Goal: Information Seeking & Learning: Check status

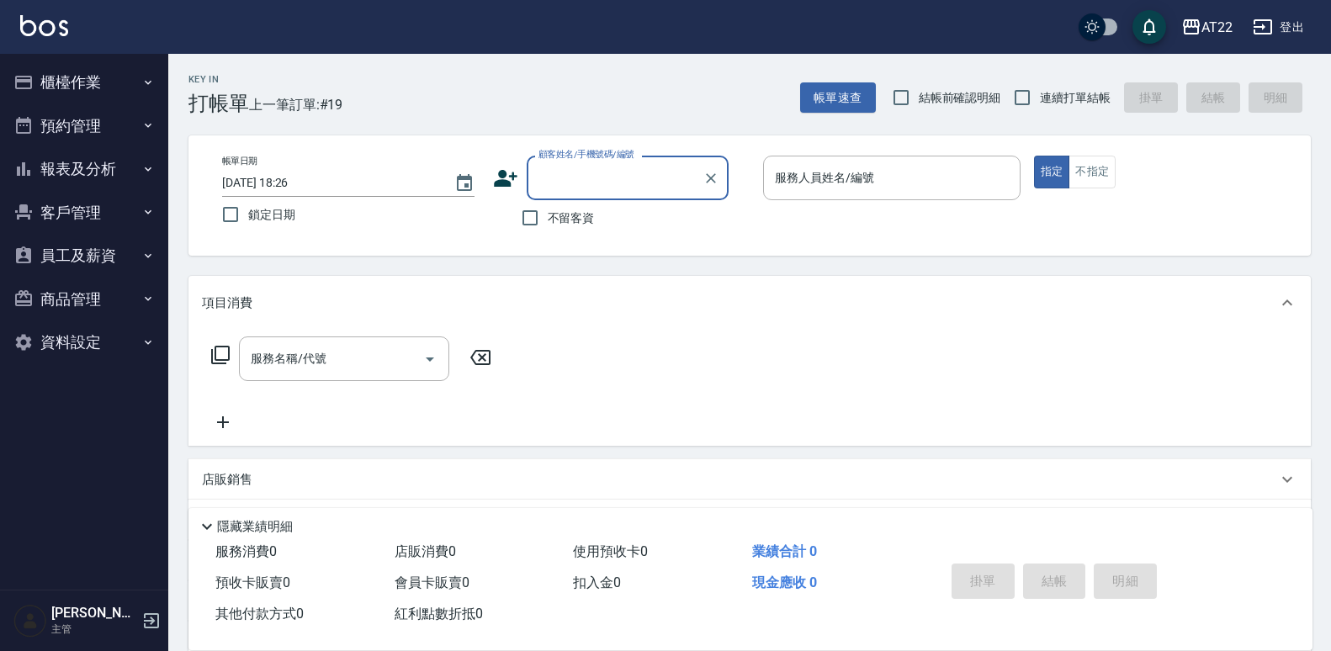
click at [90, 174] on button "報表及分析" at bounding box center [84, 169] width 155 height 44
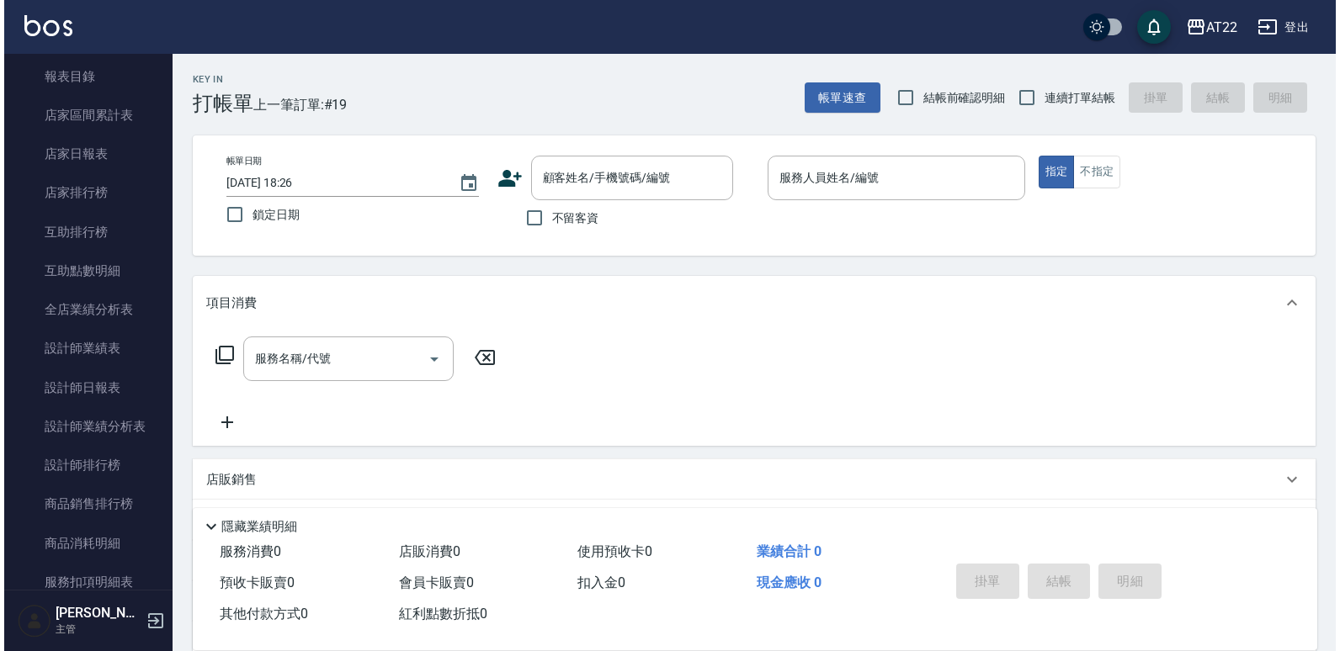
scroll to position [149, 0]
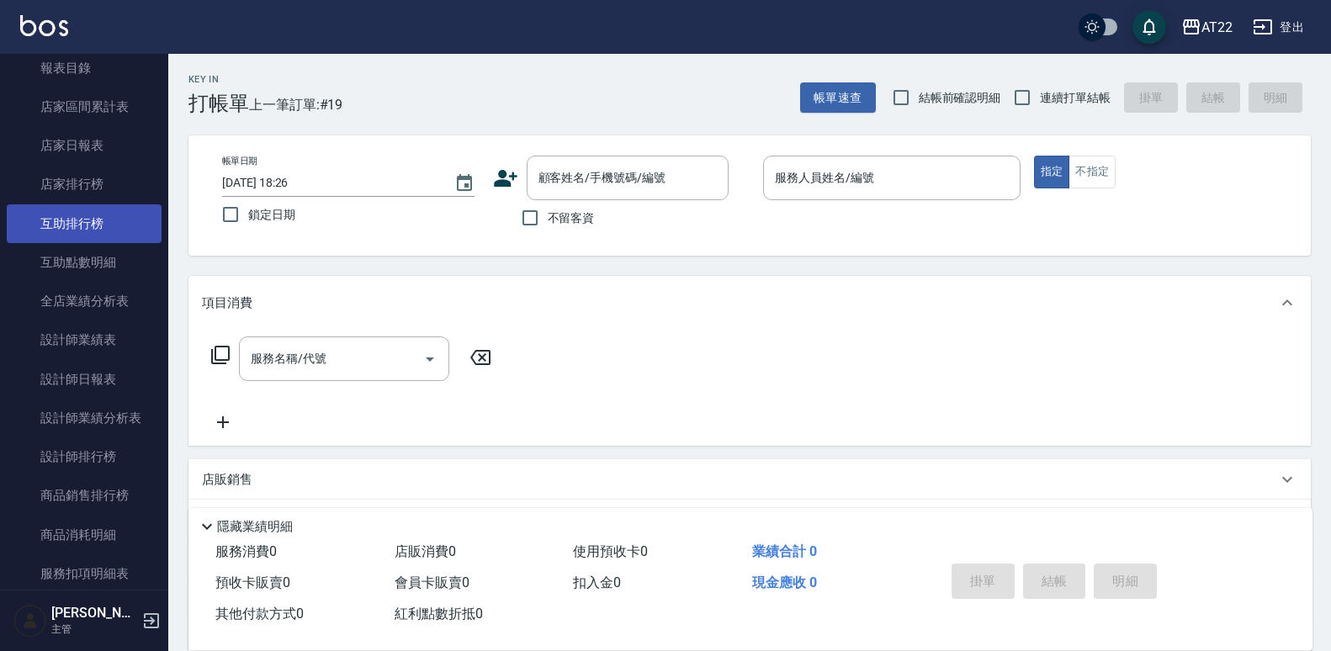
click at [64, 215] on link "互助排行榜" at bounding box center [84, 223] width 155 height 39
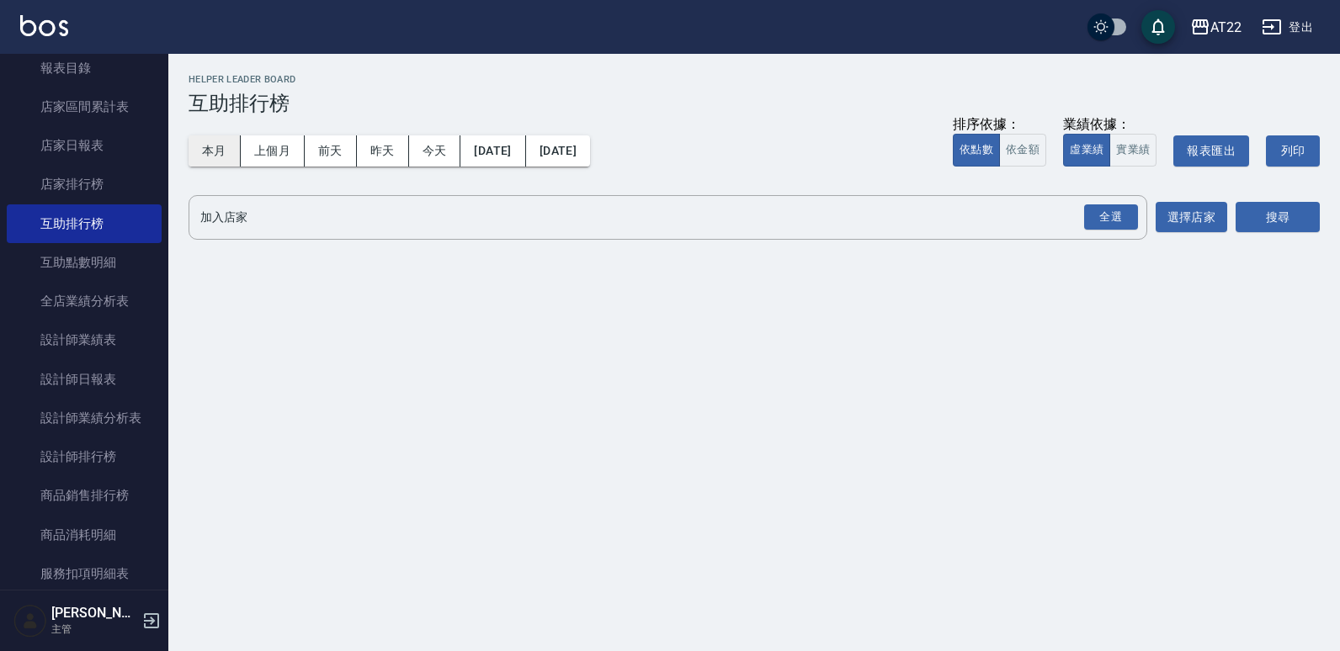
click at [212, 149] on button "本月" at bounding box center [214, 150] width 52 height 31
click at [288, 138] on button "上個月" at bounding box center [273, 150] width 64 height 31
click at [1099, 220] on div "全選" at bounding box center [1111, 217] width 54 height 26
click at [1287, 211] on button "搜尋" at bounding box center [1277, 218] width 84 height 31
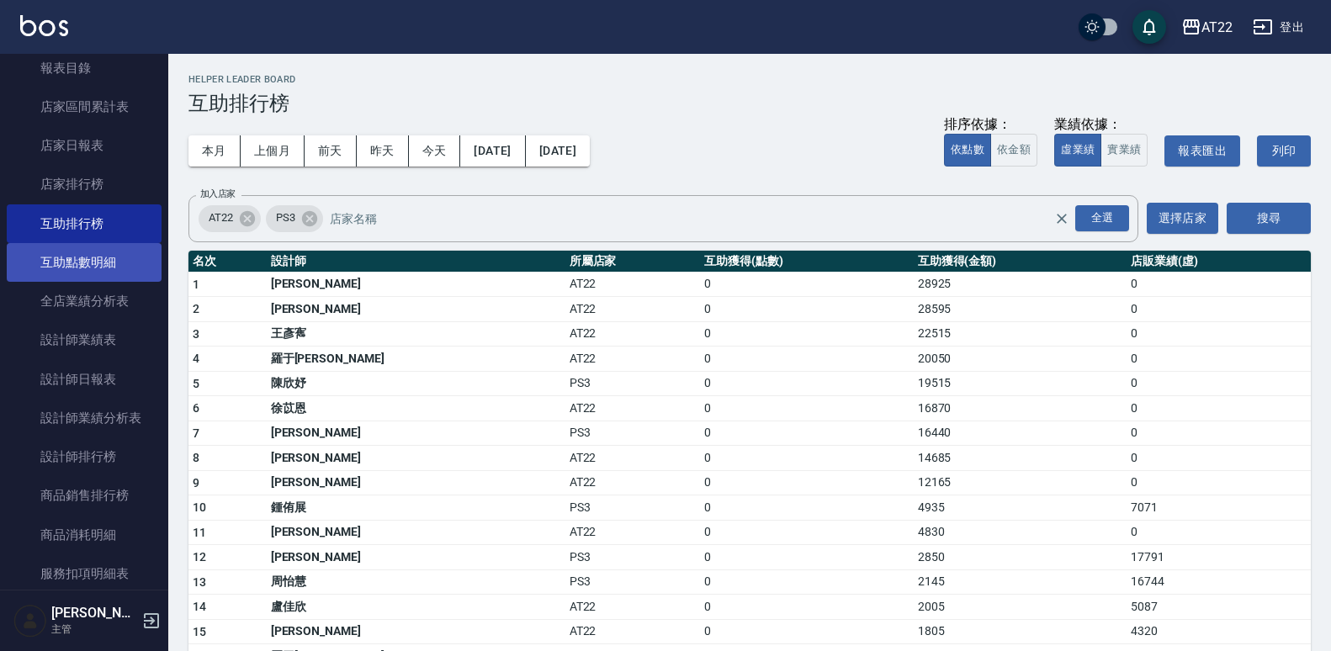
click at [119, 265] on link "互助點數明細" at bounding box center [84, 262] width 155 height 39
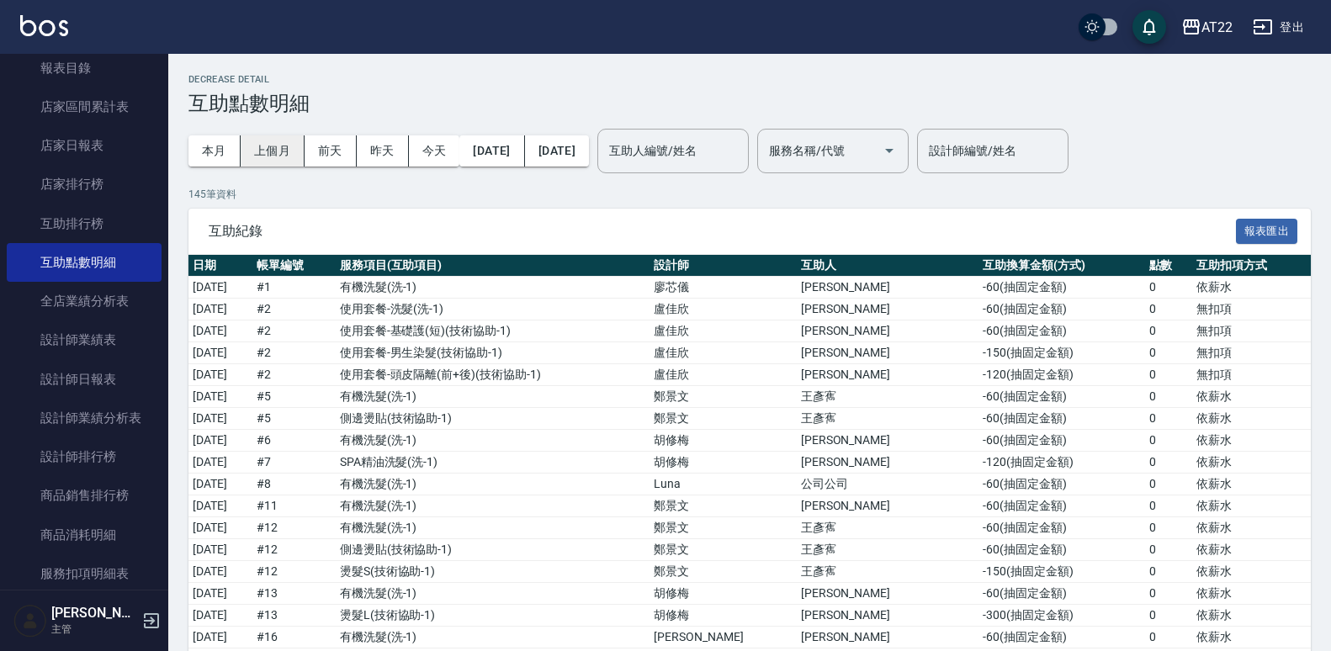
click at [279, 149] on button "上個月" at bounding box center [273, 150] width 64 height 31
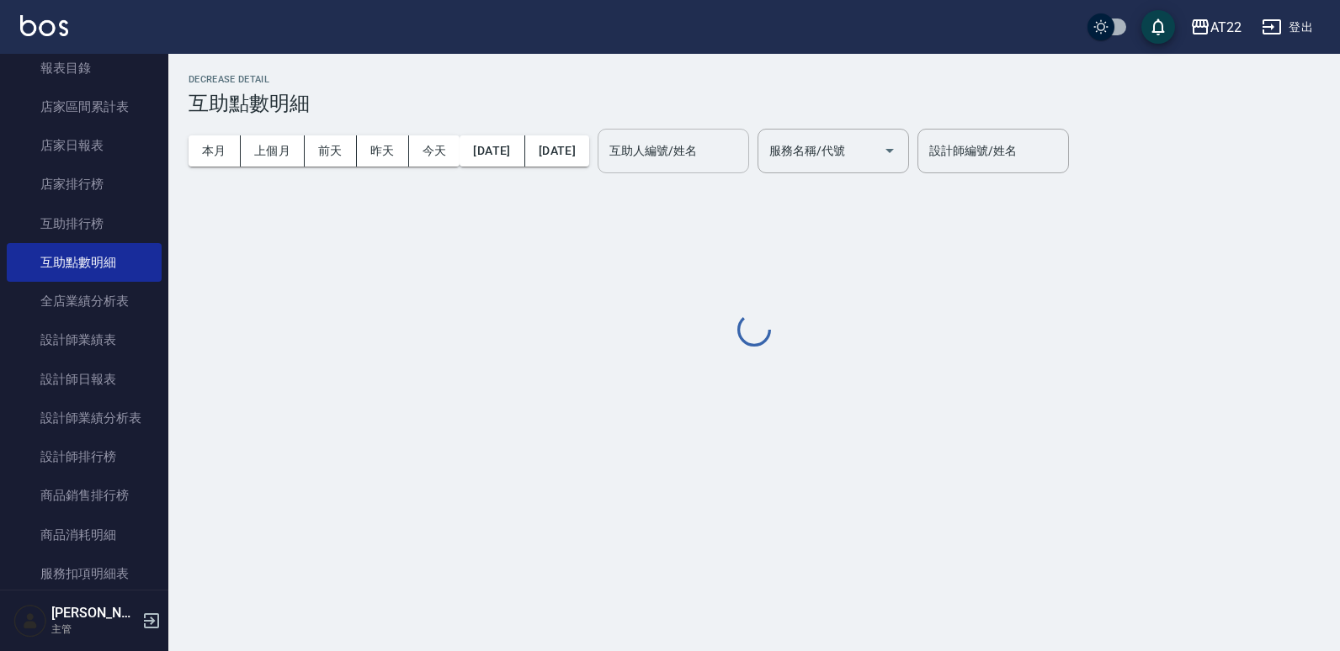
click at [749, 151] on div "互助人編號/姓名 互助人編號/姓名" at bounding box center [672, 151] width 151 height 45
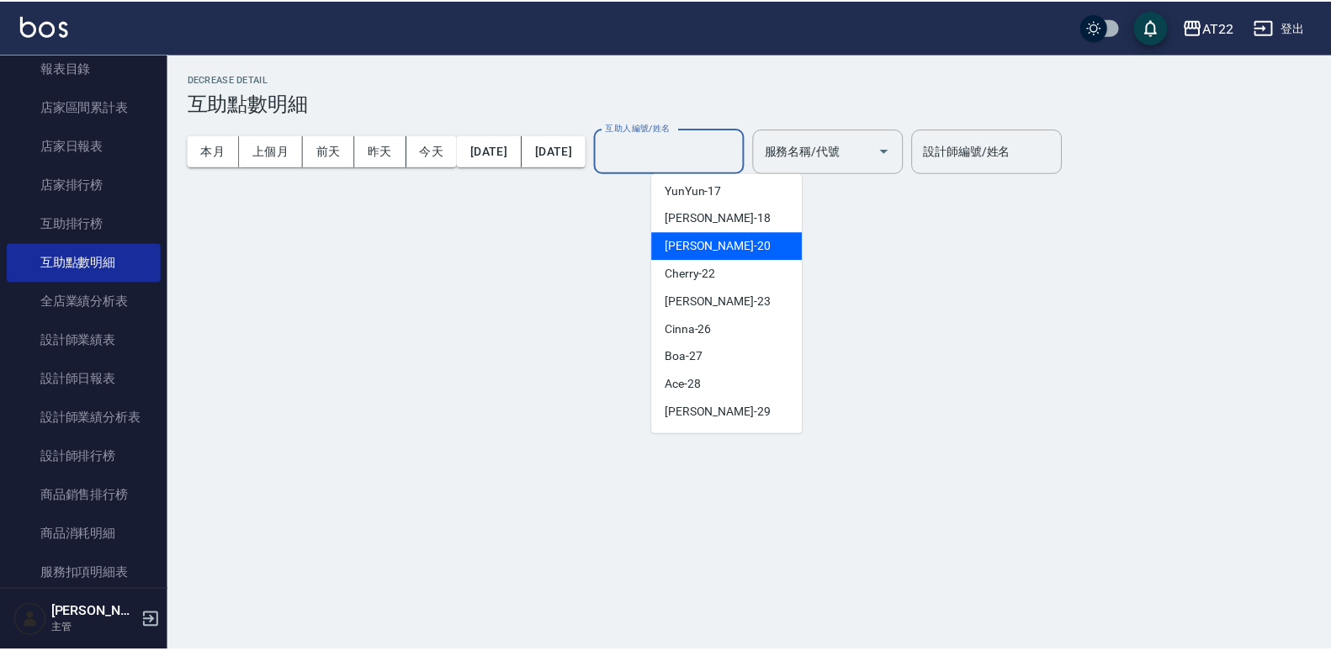
scroll to position [364, 0]
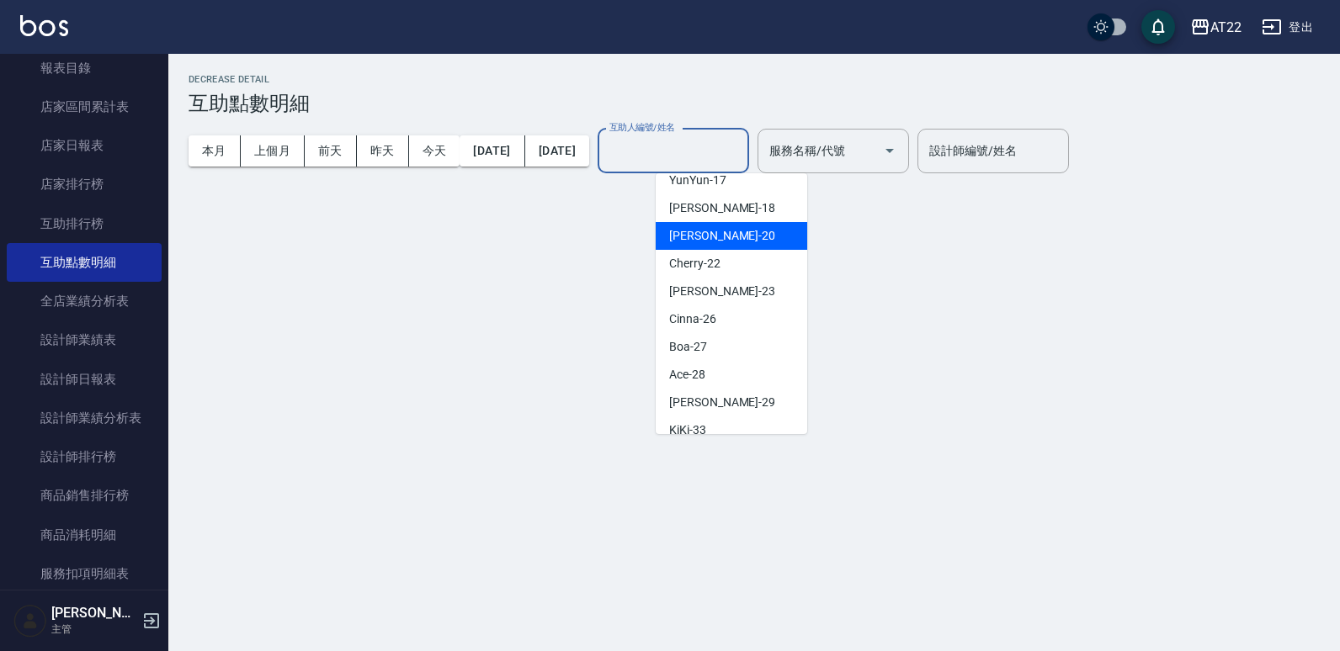
click at [728, 309] on div "Cinna -26" at bounding box center [731, 319] width 151 height 28
type input "Cinna-26"
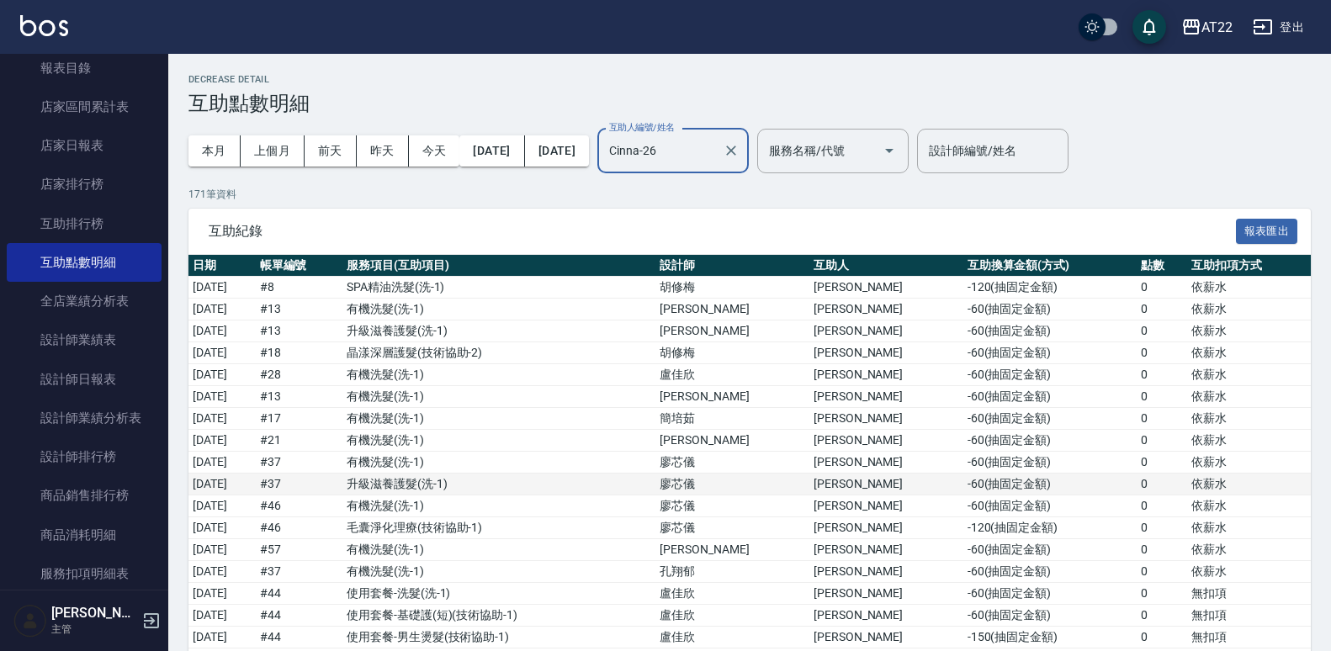
click at [656, 488] on td "升級滋養護髮 ( 洗-1 )" at bounding box center [498, 485] width 313 height 22
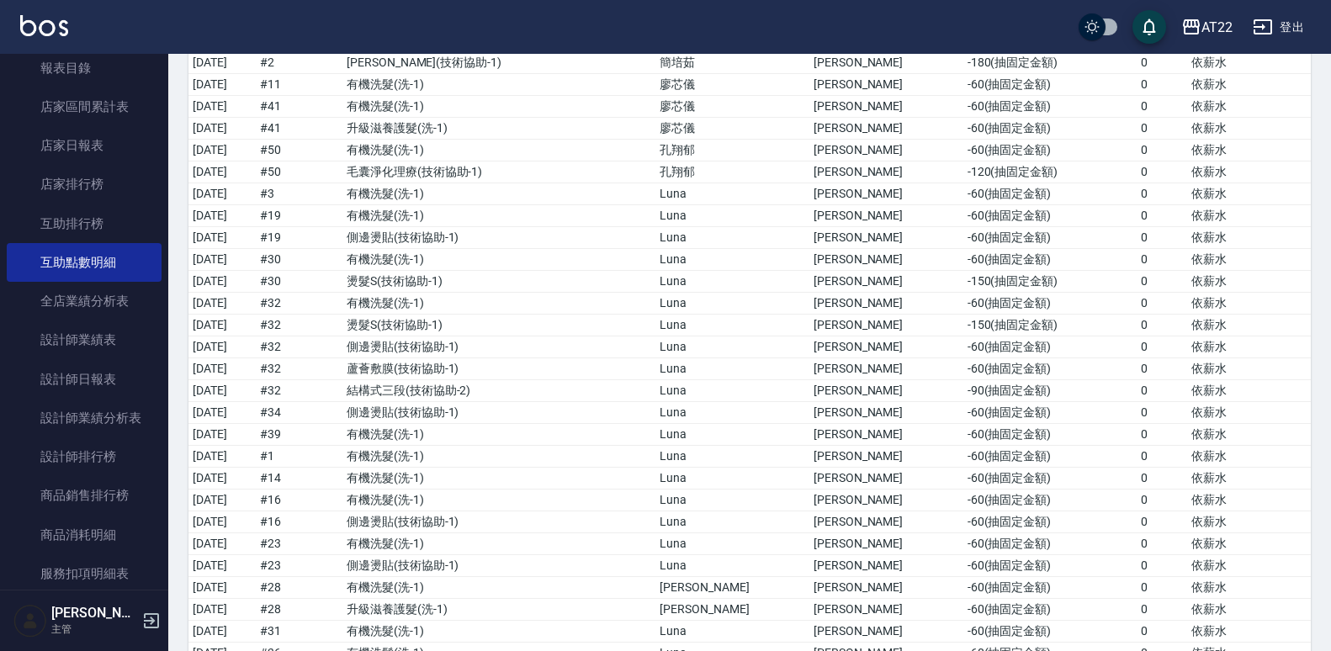
scroll to position [3429, 0]
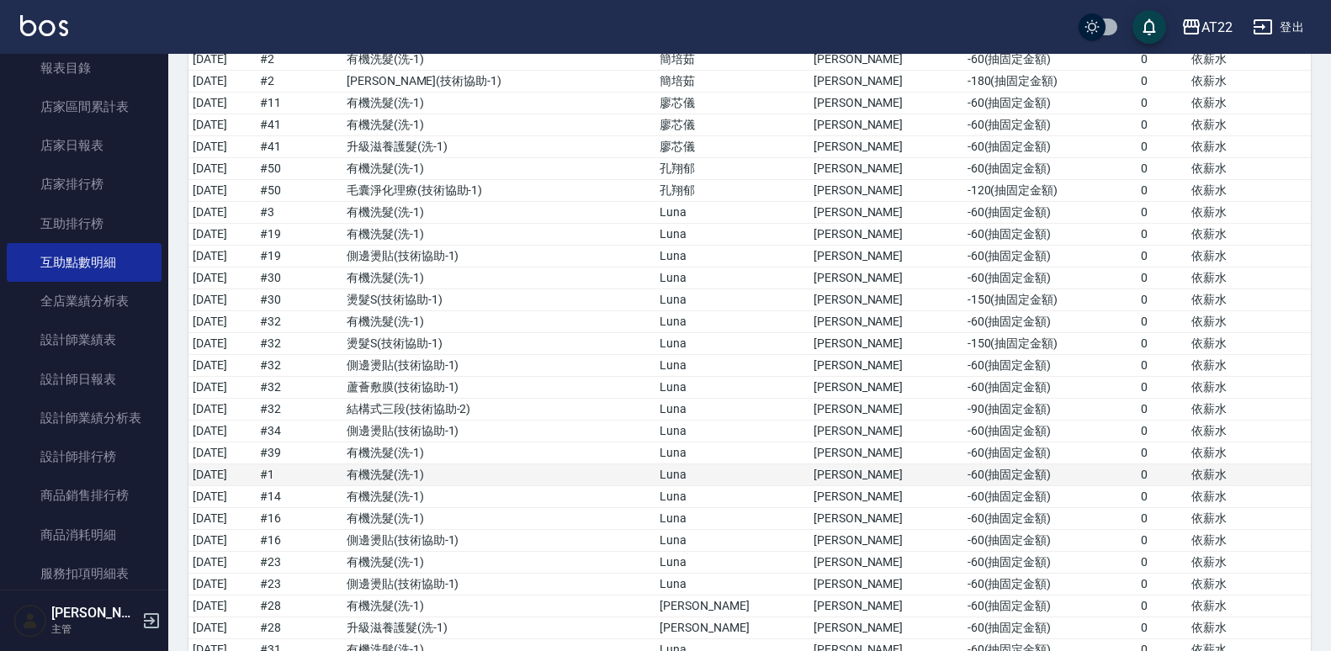
click at [1022, 474] on td "-60 ( 抽固定金額 )" at bounding box center [1050, 475] width 174 height 22
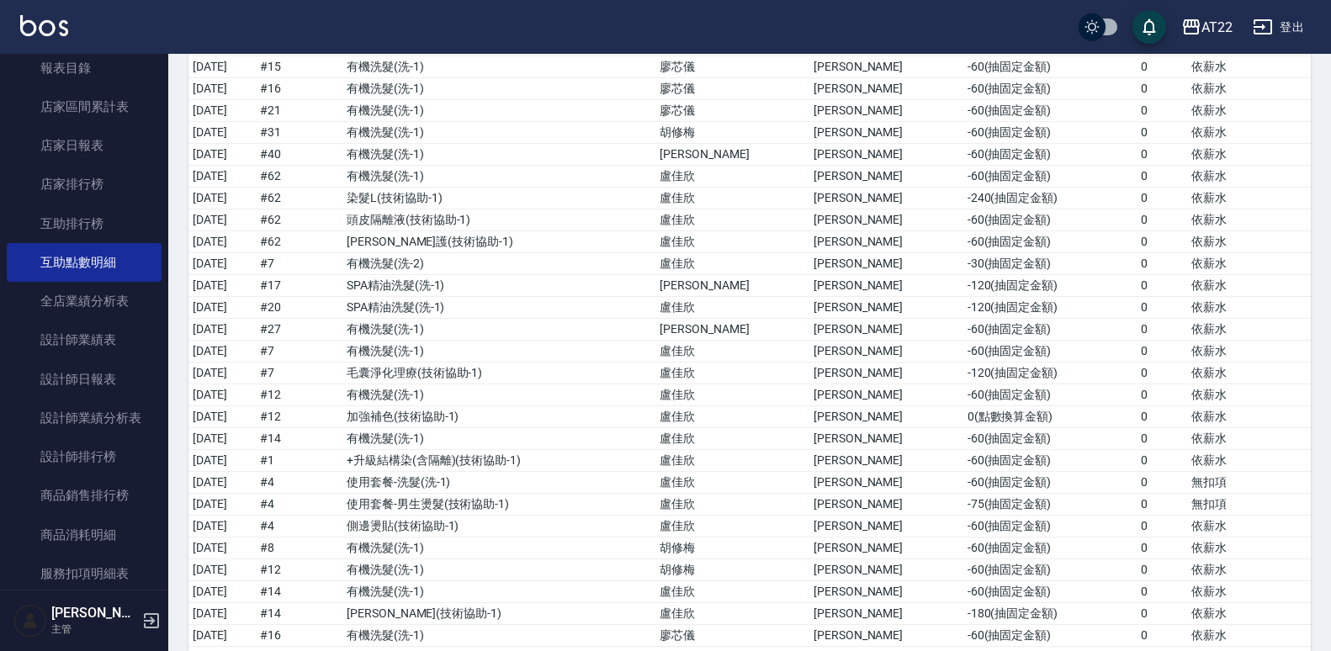
scroll to position [1710, 0]
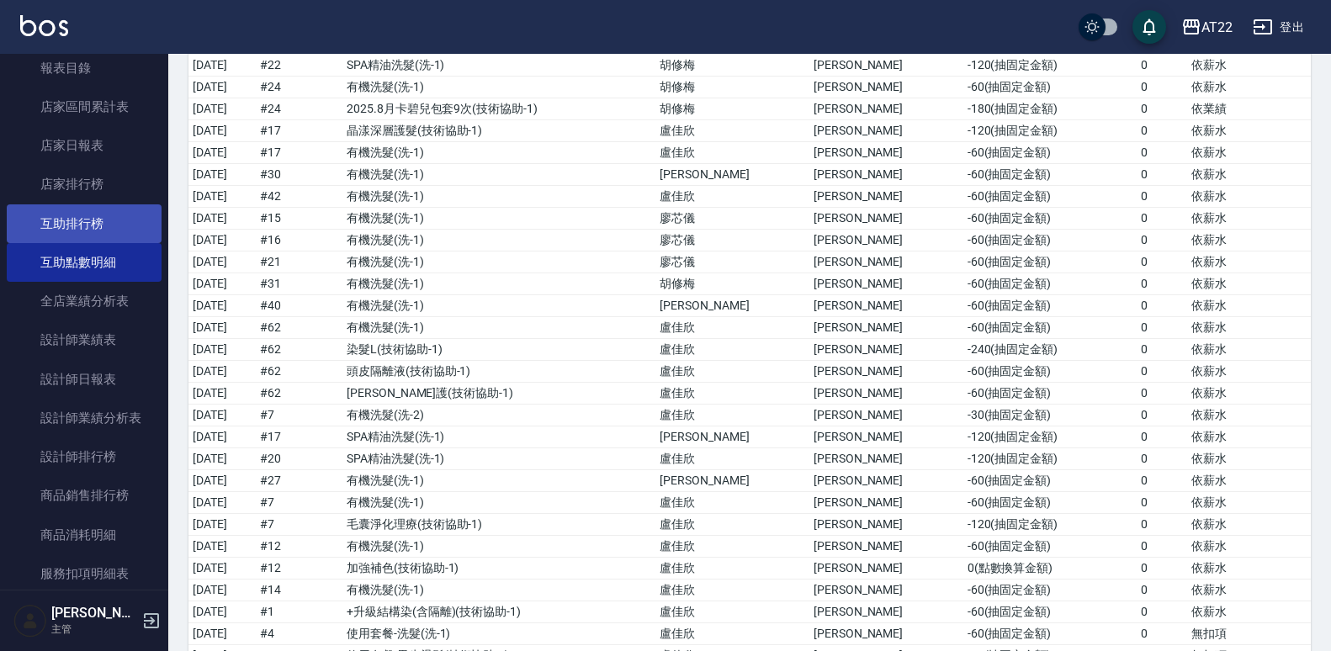
click at [78, 217] on link "互助排行榜" at bounding box center [84, 223] width 155 height 39
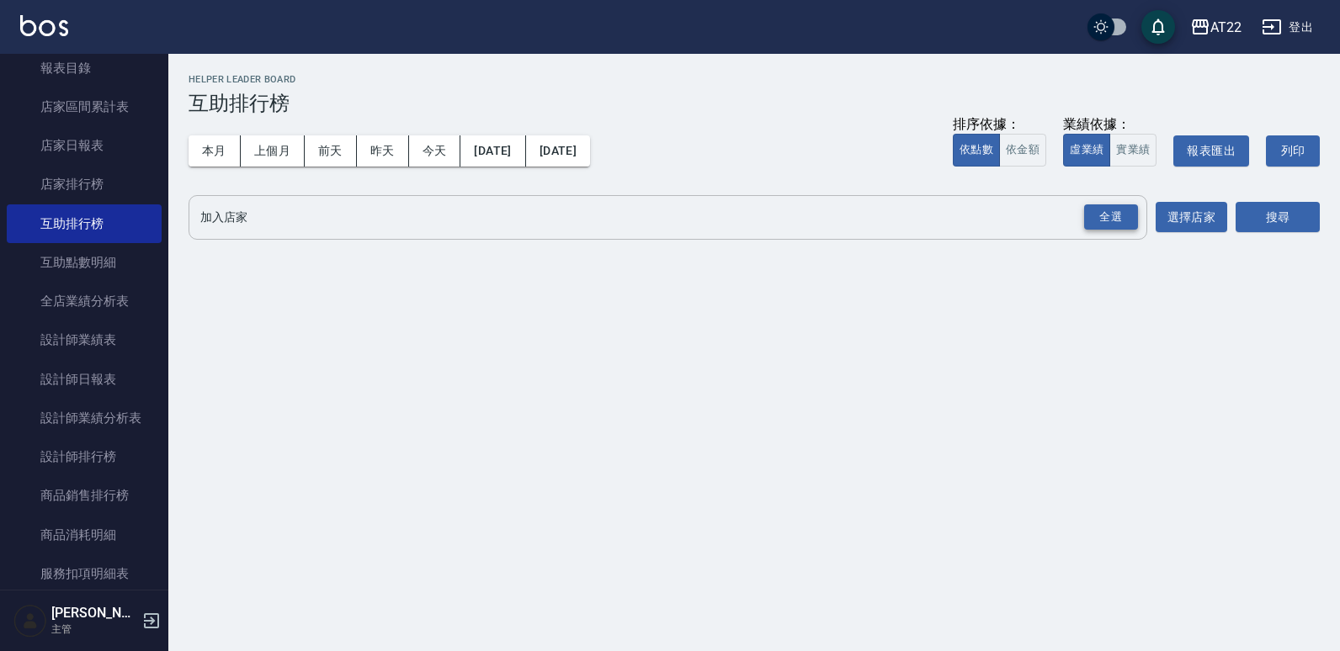
click at [1125, 220] on div "全選" at bounding box center [1111, 217] width 54 height 26
click at [278, 149] on button "上個月" at bounding box center [273, 150] width 64 height 31
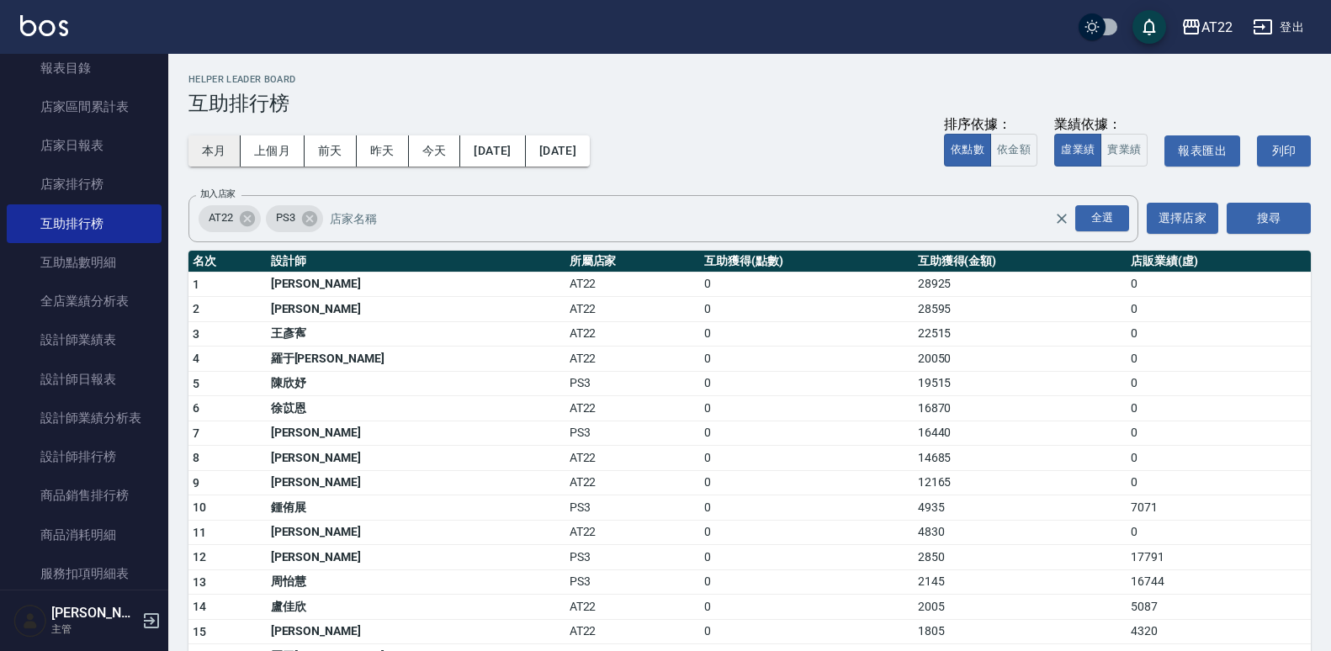
click at [231, 141] on button "本月" at bounding box center [214, 150] width 52 height 31
